Goal: Find specific page/section: Find specific page/section

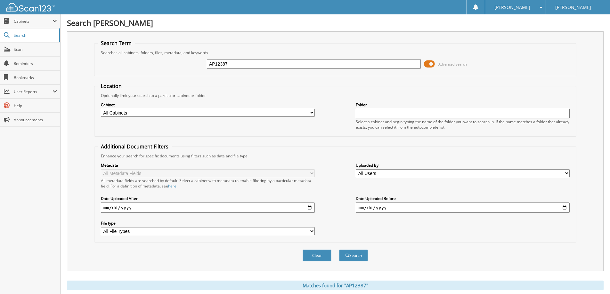
click at [238, 68] on input "AP12387" at bounding box center [314, 64] width 214 height 10
click at [237, 68] on input "AP12387" at bounding box center [314, 64] width 214 height 10
type input "t63669"
click at [353, 256] on button "Search" at bounding box center [353, 256] width 29 height 12
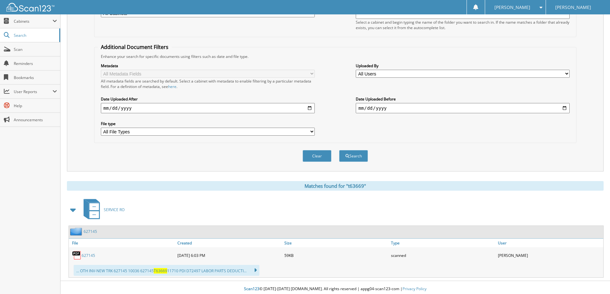
scroll to position [103, 0]
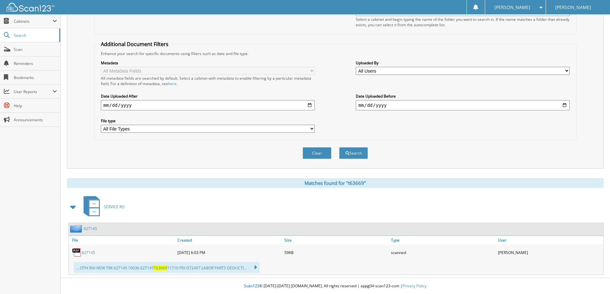
click at [83, 254] on link "627145" at bounding box center [88, 252] width 13 height 5
